Goal: Transaction & Acquisition: Obtain resource

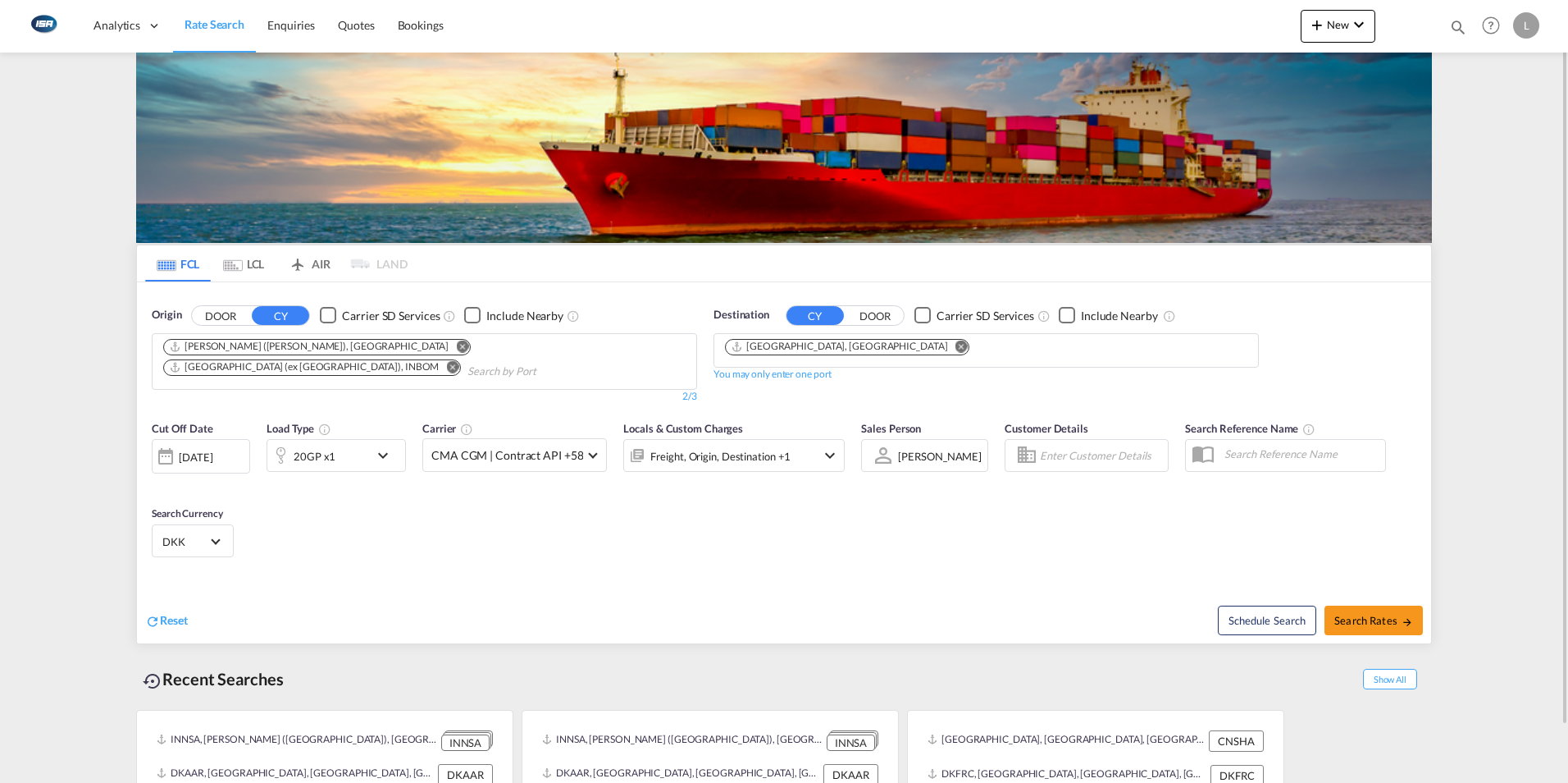
click at [456, 348] on md-icon "Remove" at bounding box center [462, 346] width 12 height 12
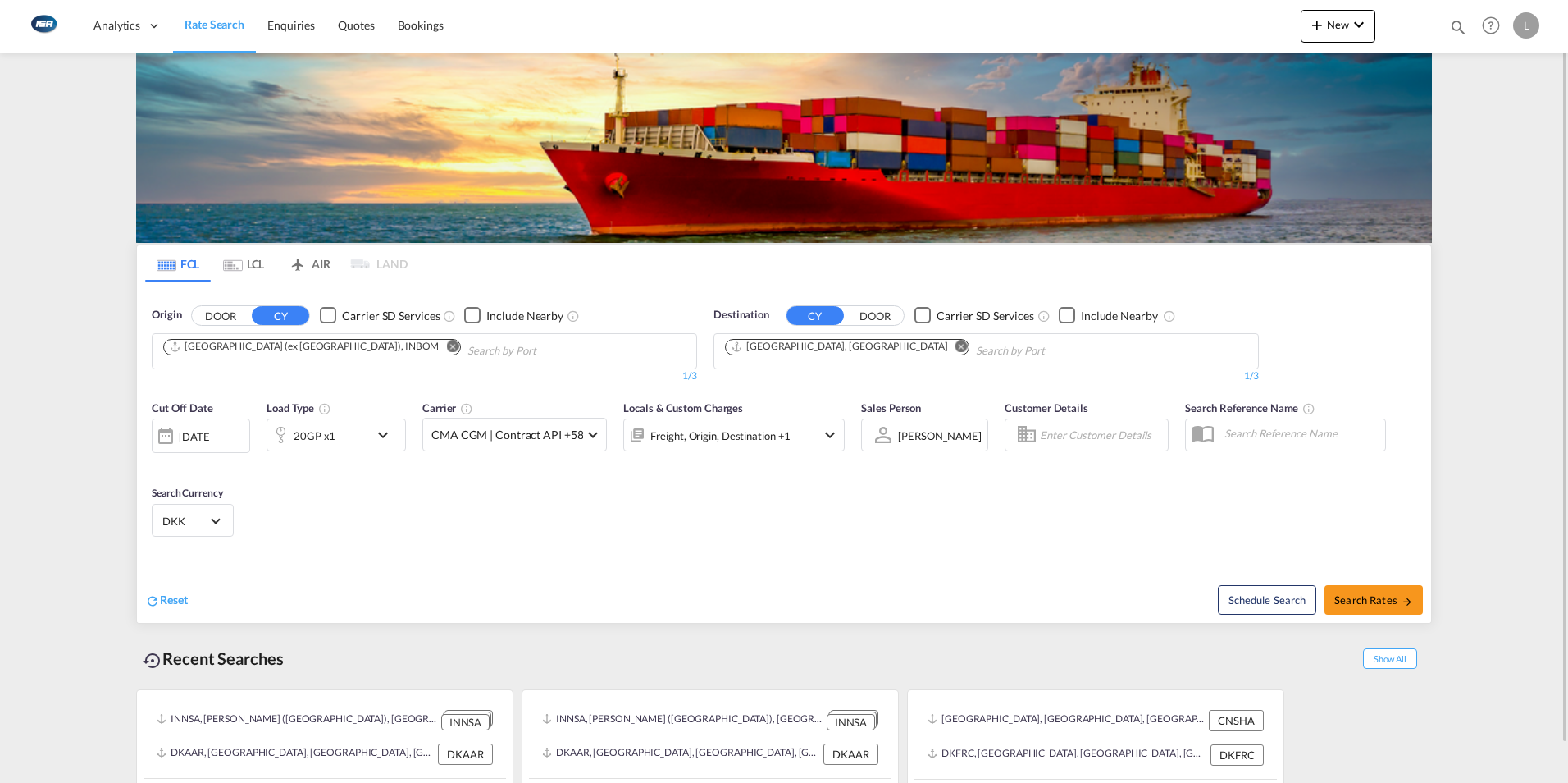
drag, startPoint x: 327, startPoint y: 347, endPoint x: 306, endPoint y: 342, distance: 21.6
click at [446, 346] on md-icon "Remove" at bounding box center [452, 346] width 12 height 12
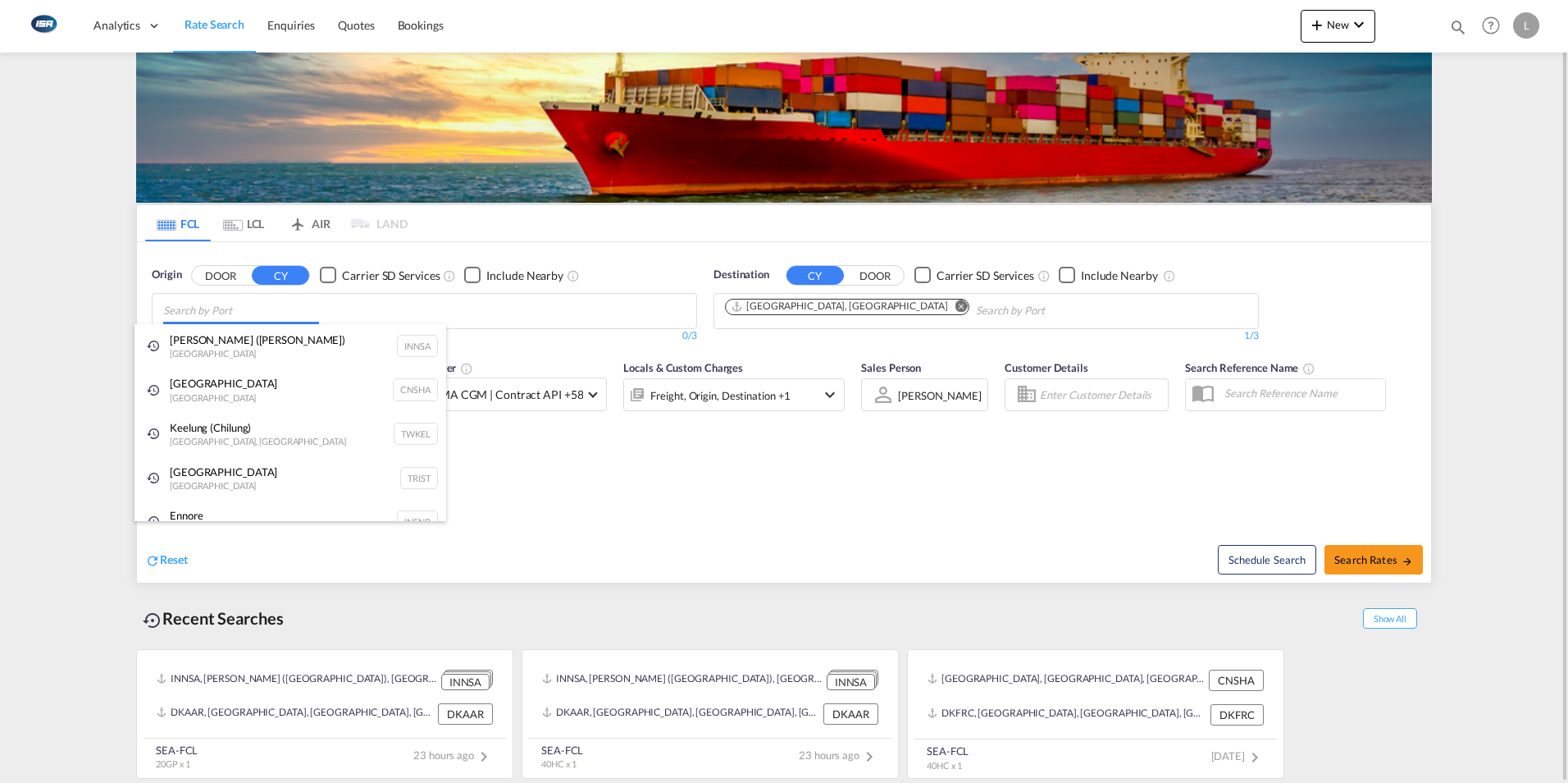
click at [231, 308] on body "Analytics Dashboard Rate Search Enquiries Quotes Bookings" at bounding box center [784, 391] width 1568 height 783
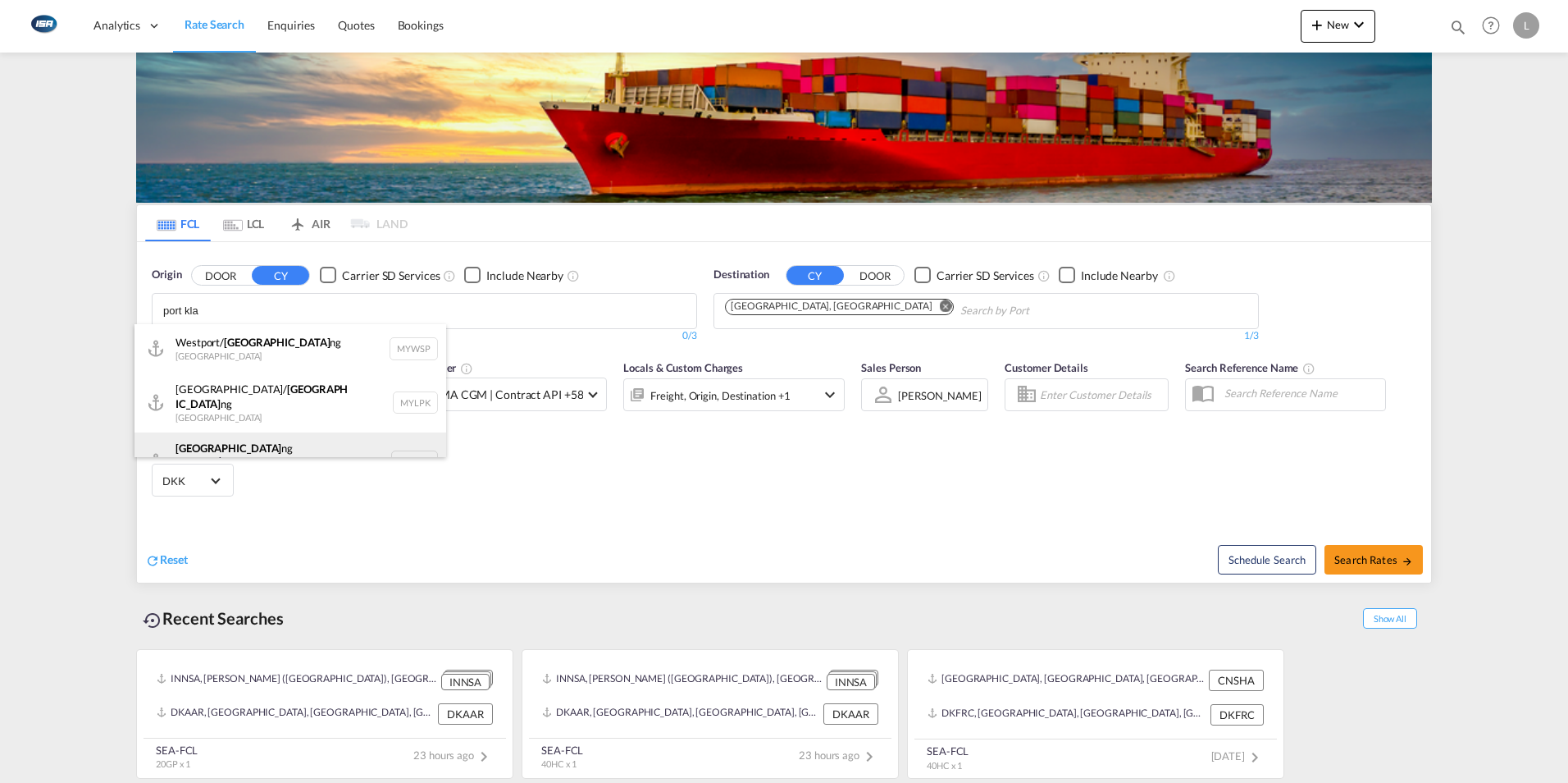
type input "port kla"
click at [274, 438] on div "Port Kla ng ([GEOGRAPHIC_DATA]) [GEOGRAPHIC_DATA] MYPKG" at bounding box center [290, 462] width 312 height 59
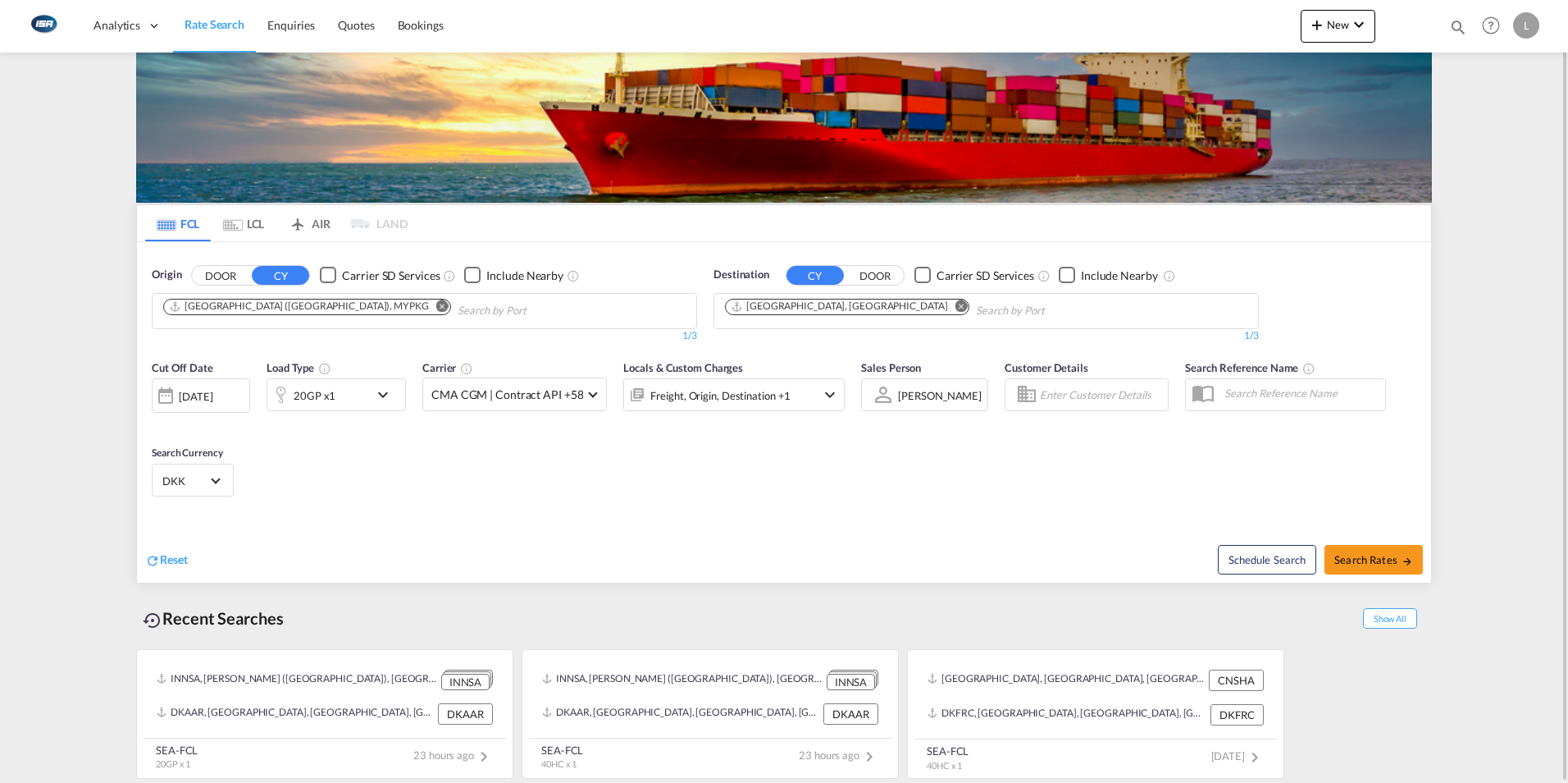
click at [956, 306] on md-icon "Remove" at bounding box center [962, 305] width 12 height 12
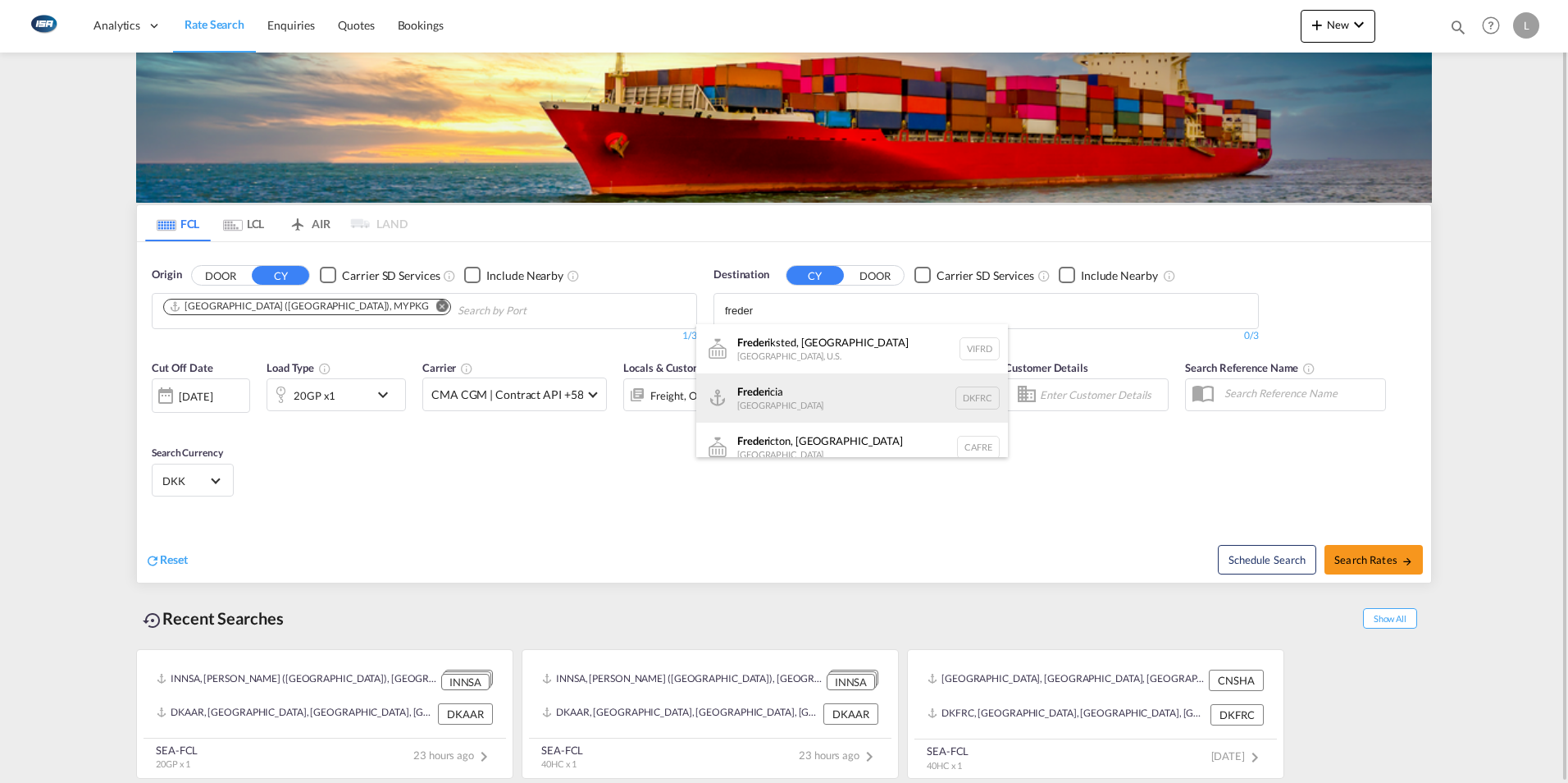
type input "freder"
click at [780, 395] on div "Freder icia [GEOGRAPHIC_DATA] DKFRC" at bounding box center [852, 398] width 312 height 49
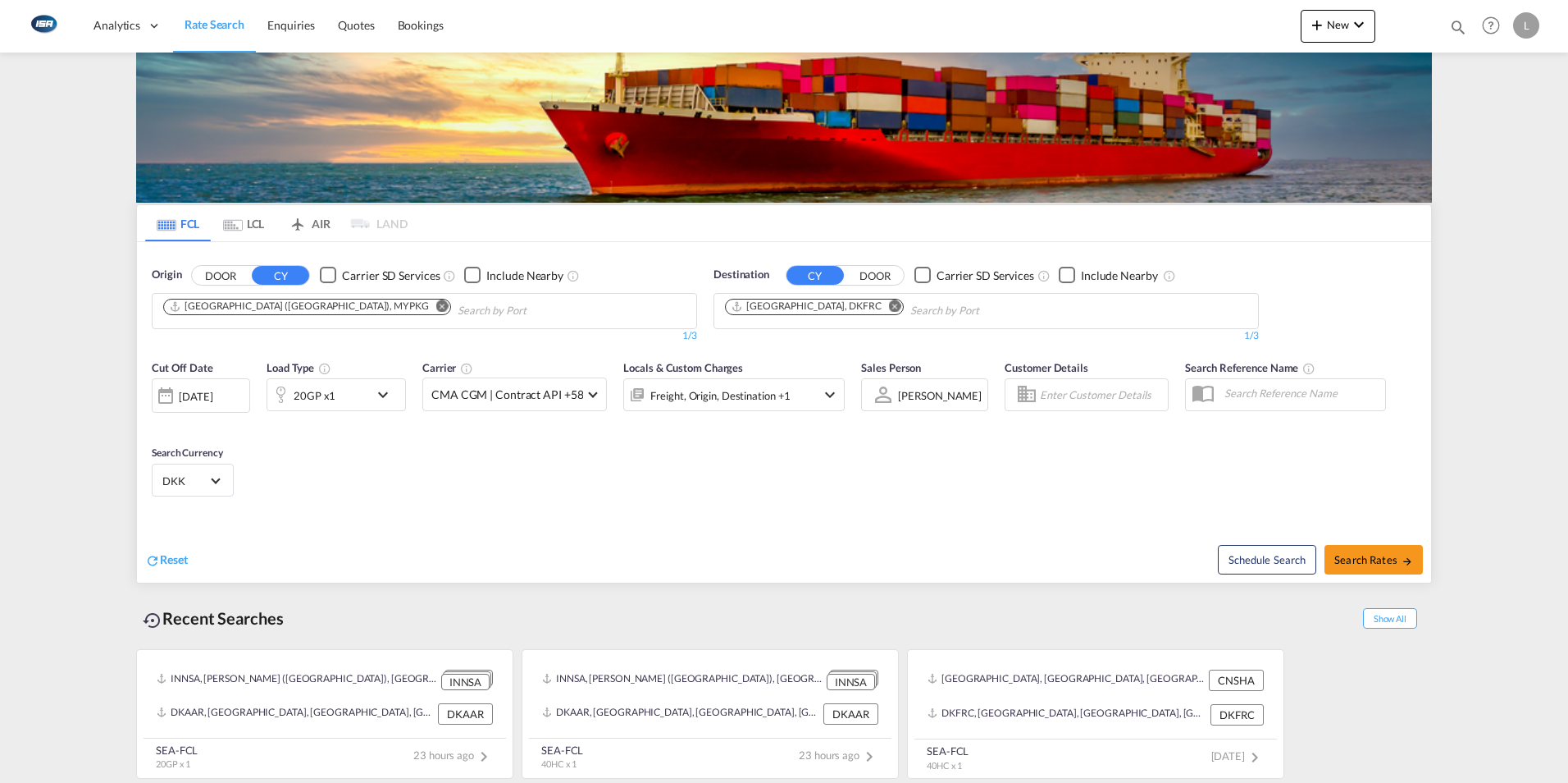
click at [385, 394] on md-icon "icon-chevron-down" at bounding box center [387, 395] width 28 height 20
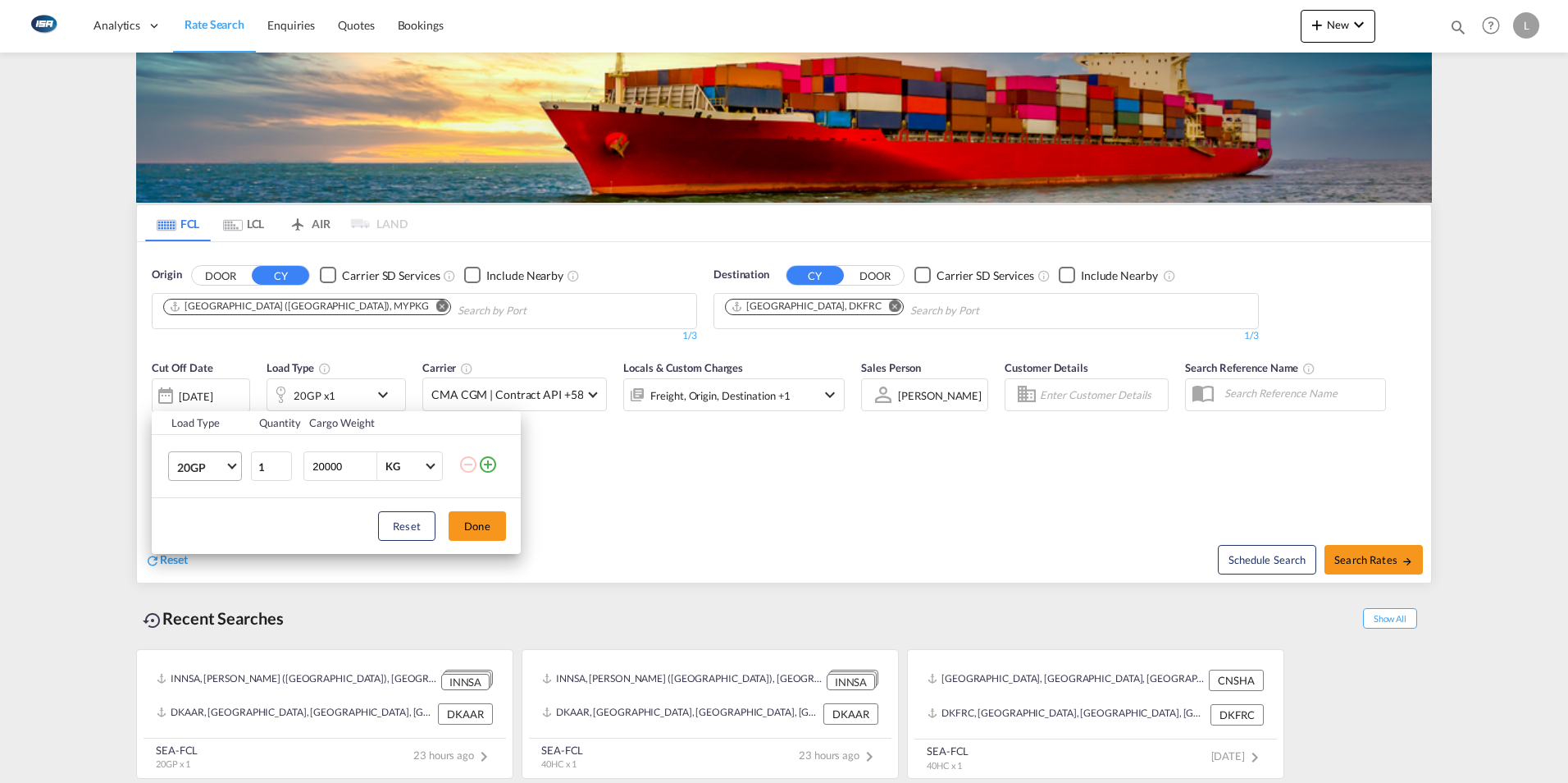
click at [227, 464] on span "Choose: \a20GP" at bounding box center [231, 464] width 9 height 9
click at [202, 545] on div "40HC" at bounding box center [192, 545] width 31 height 17
click at [496, 526] on button "Done" at bounding box center [477, 526] width 57 height 30
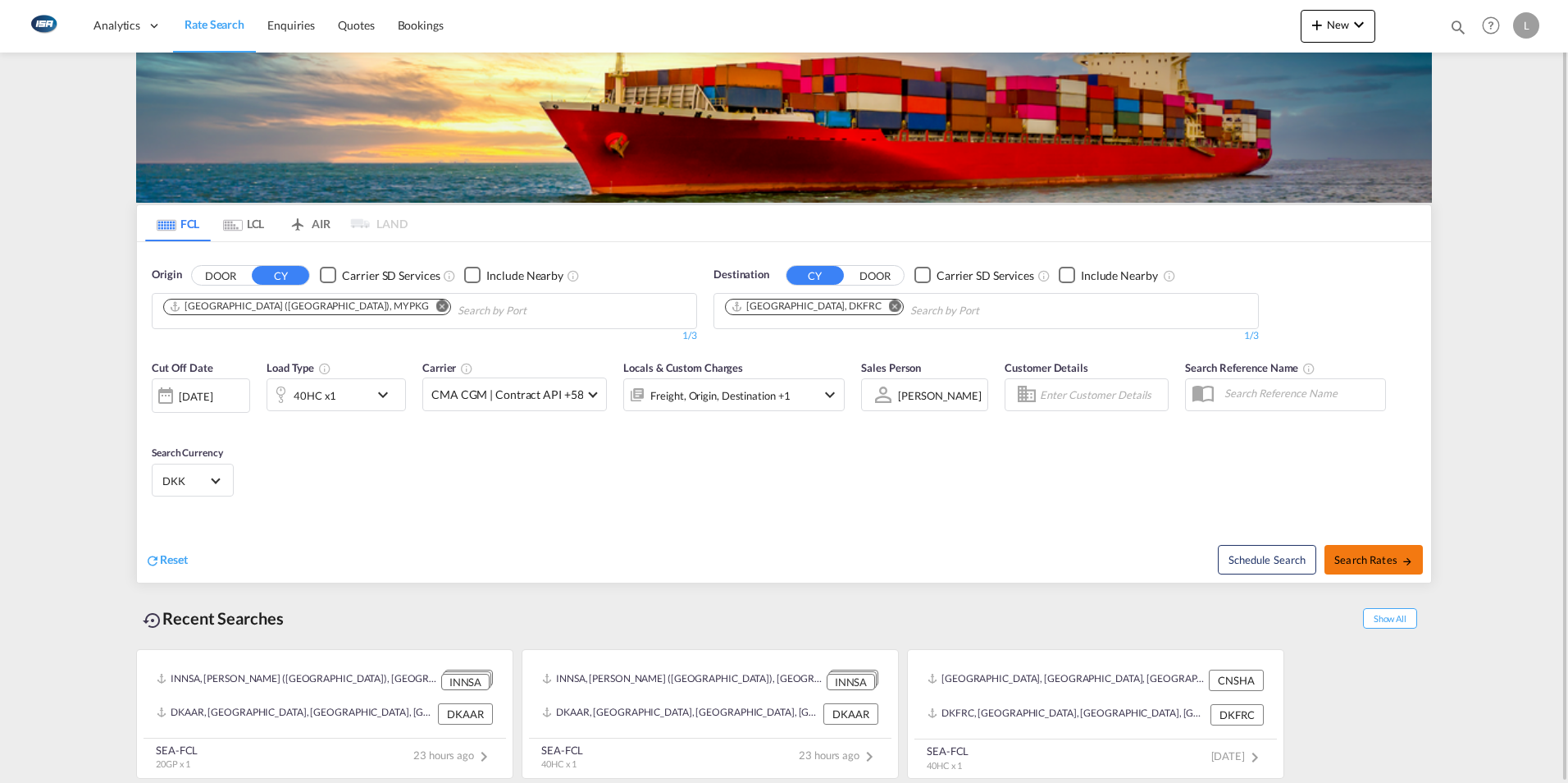
click at [1398, 555] on span "Search Rates" at bounding box center [1374, 559] width 79 height 13
type input "MYPKG to DKFRC / [DATE]"
